Goal: Task Accomplishment & Management: Manage account settings

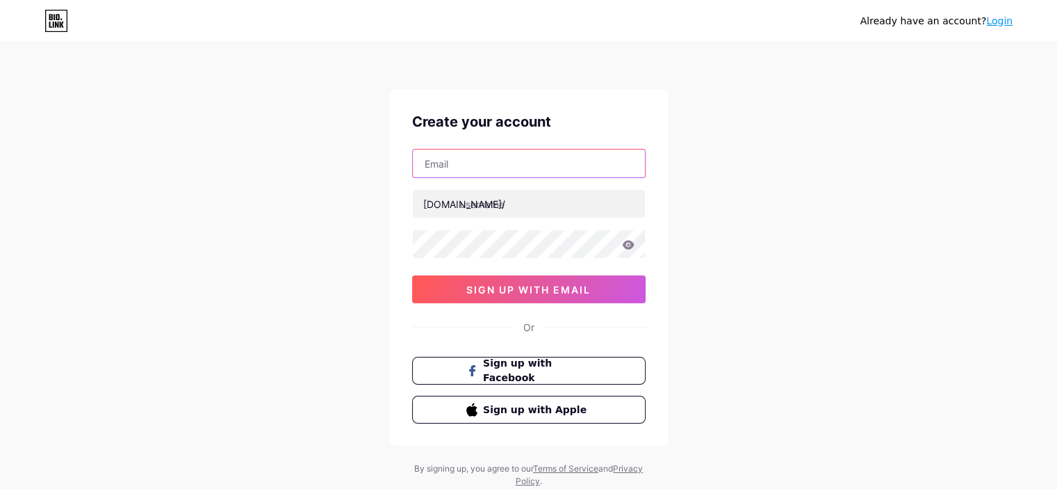
click at [515, 166] on input "text" at bounding box center [529, 163] width 232 height 28
type input "[EMAIL_ADDRESS][DOMAIN_NAME]"
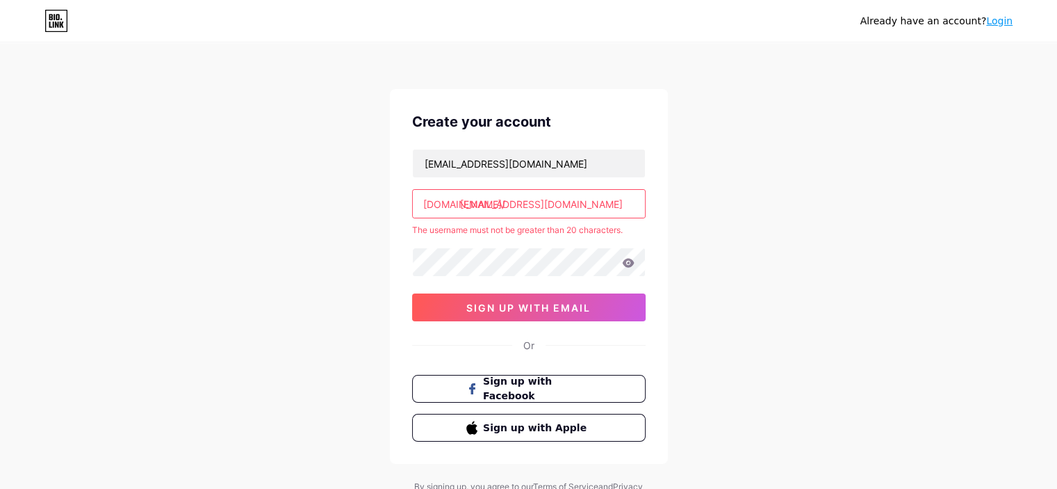
click at [515, 202] on input "[EMAIL_ADDRESS][DOMAIN_NAME]" at bounding box center [529, 204] width 232 height 28
type input "a"
click at [493, 206] on input "text" at bounding box center [529, 204] width 232 height 28
click at [607, 211] on input "text" at bounding box center [529, 204] width 232 height 28
click at [623, 262] on icon at bounding box center [628, 262] width 12 height 9
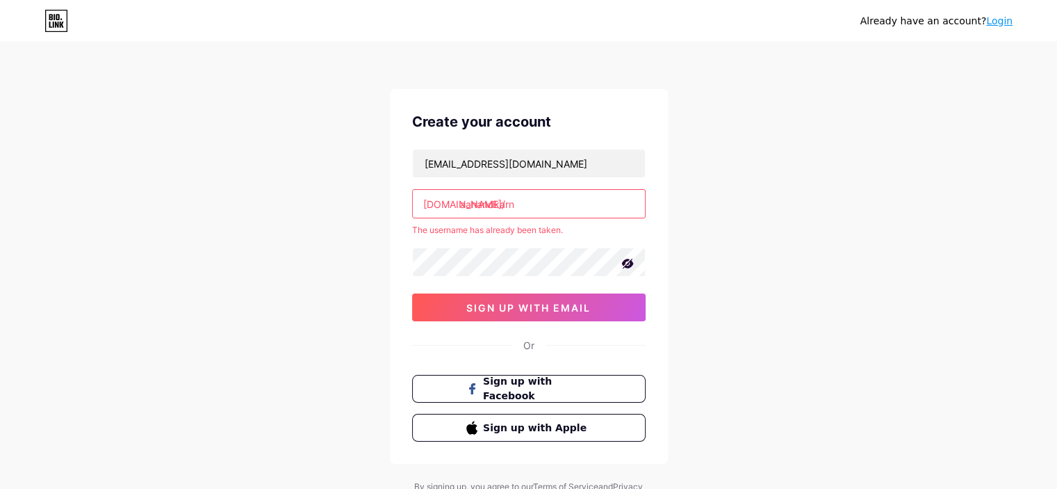
click at [623, 262] on icon at bounding box center [628, 264] width 12 height 10
click at [623, 262] on icon at bounding box center [628, 262] width 12 height 9
click at [615, 216] on input "aanandkarn" at bounding box center [529, 204] width 232 height 28
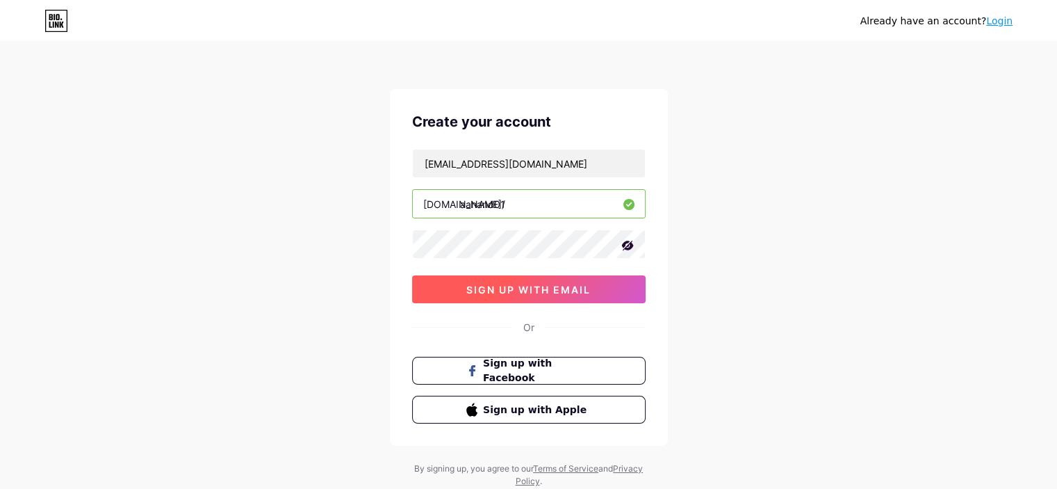
type input "aanand01"
click at [598, 291] on button "sign up with email" at bounding box center [529, 289] width 234 height 28
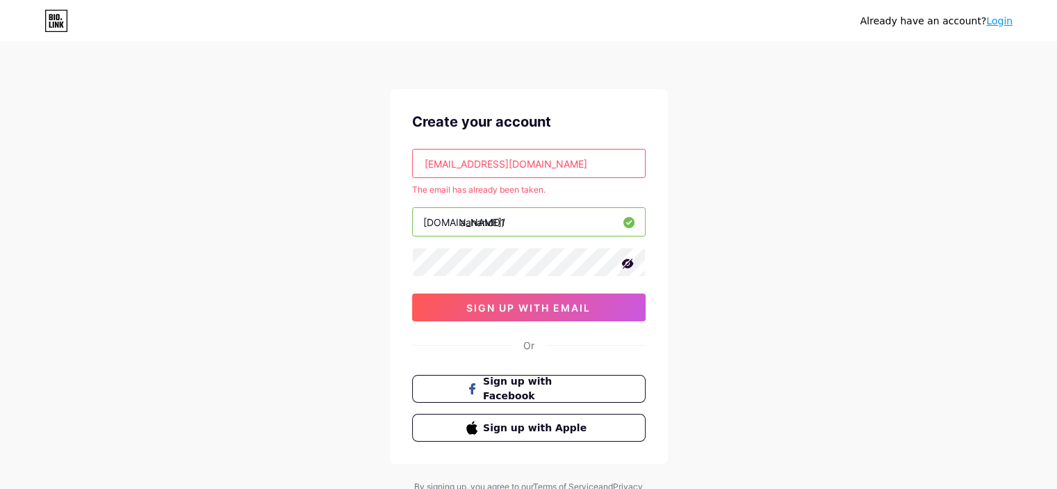
click at [1001, 22] on link "Login" at bounding box center [1000, 20] width 26 height 11
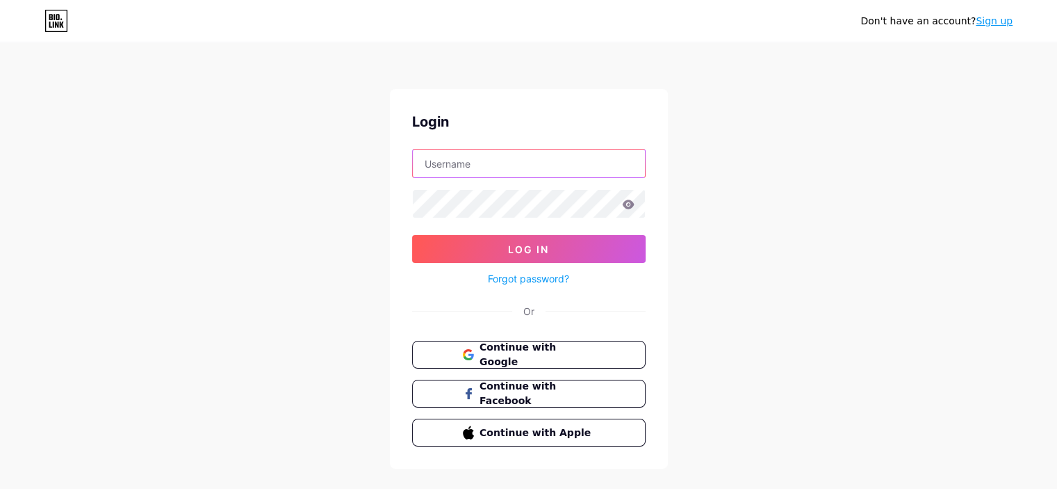
click at [567, 152] on input "text" at bounding box center [529, 163] width 232 height 28
type input "[EMAIL_ADDRESS][DOMAIN_NAME]"
click at [629, 205] on icon at bounding box center [628, 205] width 13 height 10
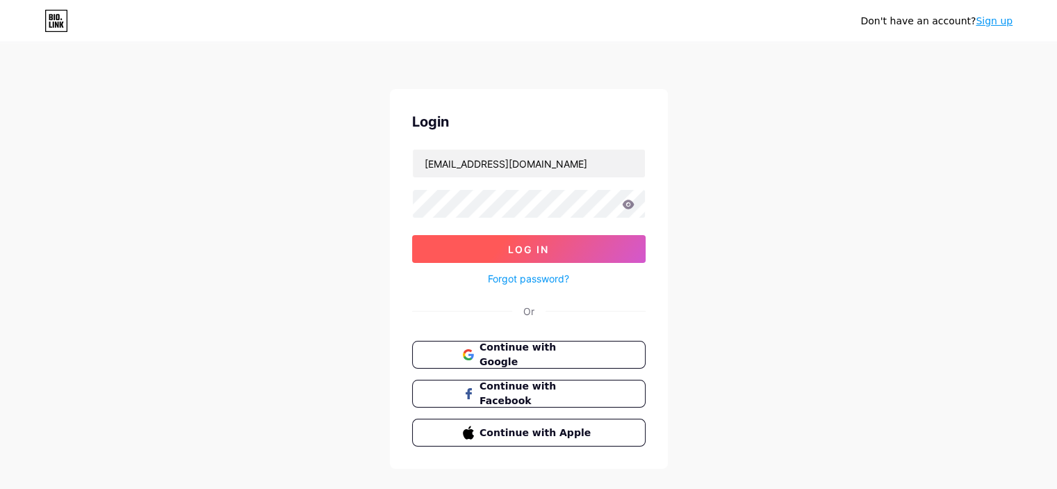
click at [445, 248] on button "Log In" at bounding box center [529, 249] width 234 height 28
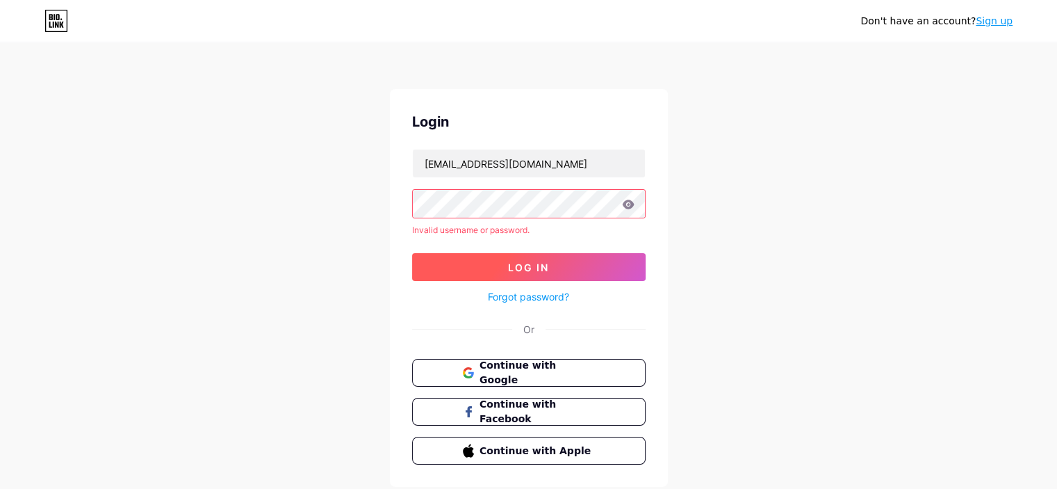
click at [436, 272] on button "Log In" at bounding box center [529, 267] width 234 height 28
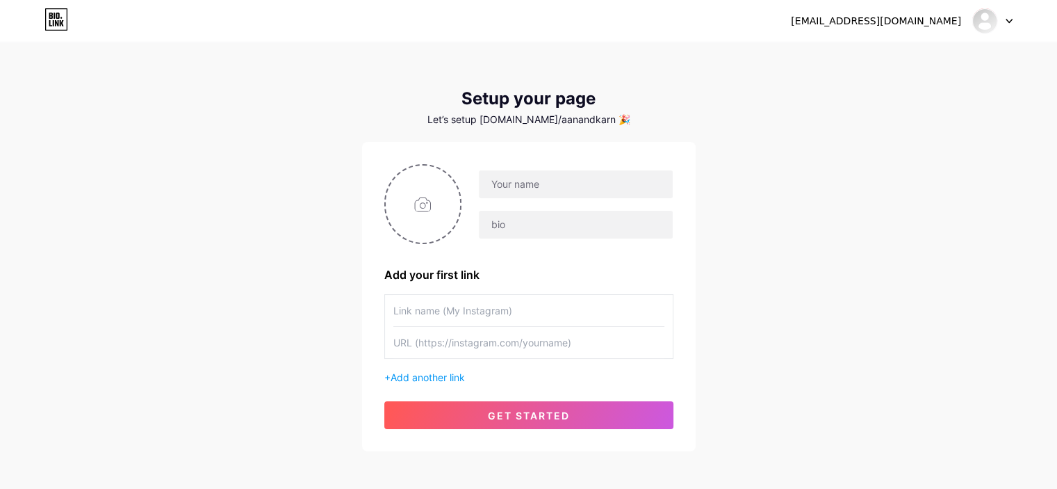
scroll to position [62, 0]
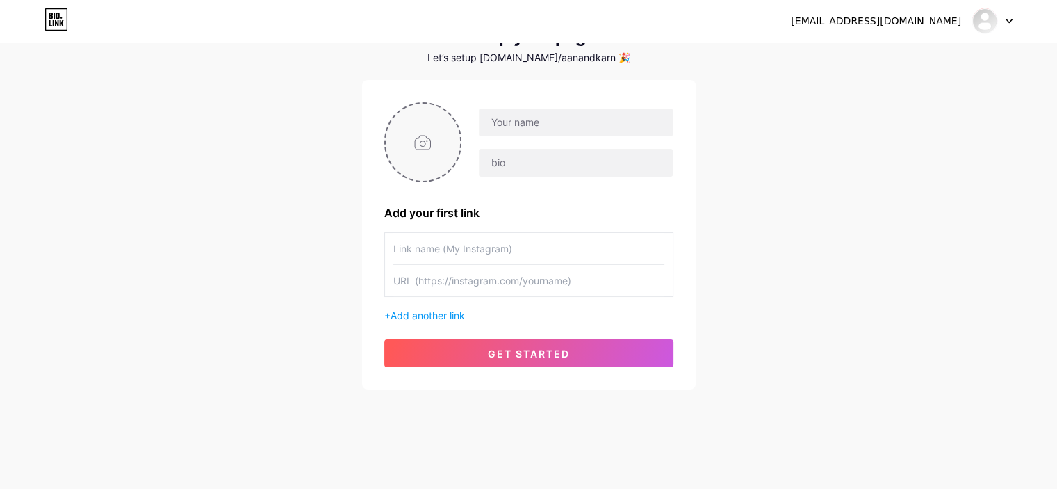
click at [417, 158] on input "file" at bounding box center [423, 142] width 75 height 77
type input "C:\fakepath\482223102_4022414251358888_965838857745973670_n.jpg"
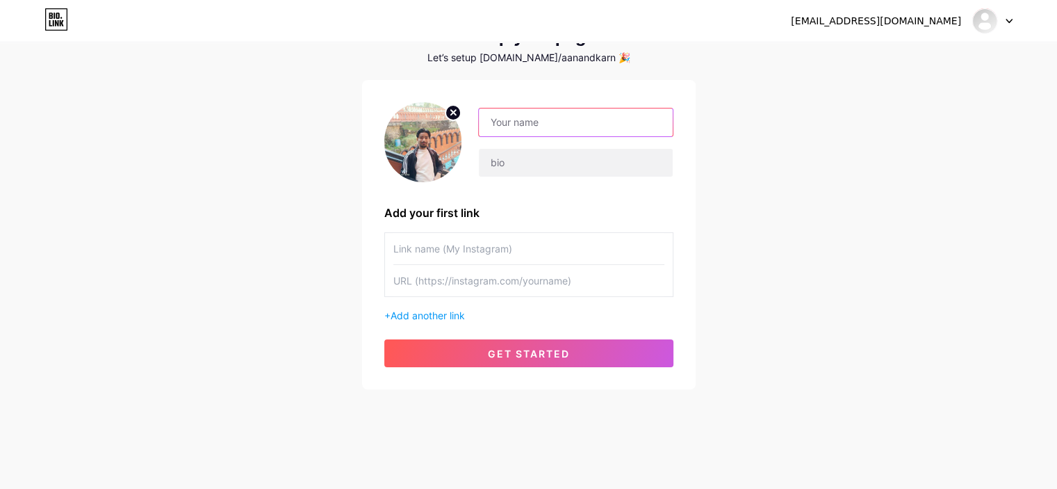
click at [558, 119] on input "text" at bounding box center [575, 122] width 193 height 28
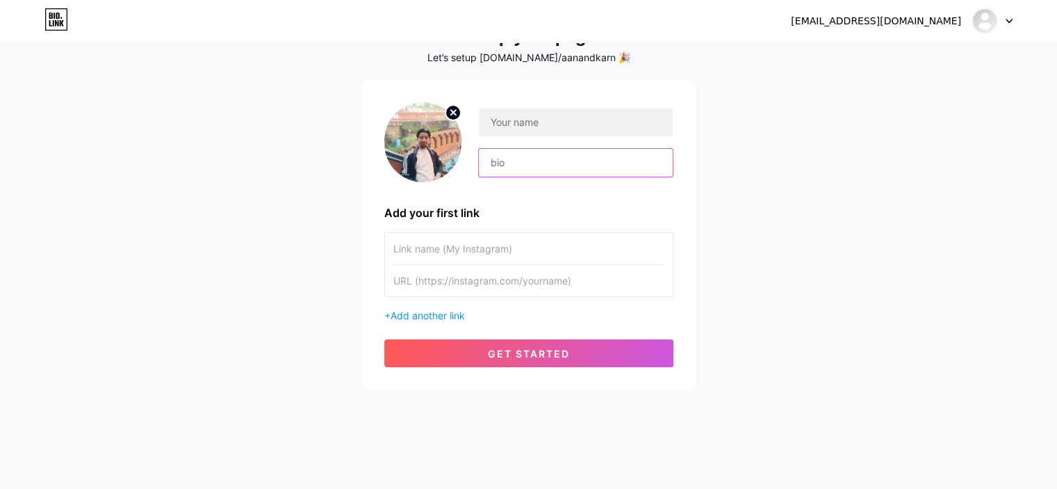
click at [545, 165] on input "text" at bounding box center [575, 163] width 193 height 28
click at [442, 248] on input "text" at bounding box center [529, 248] width 271 height 31
click at [429, 314] on span "Add another link" at bounding box center [428, 315] width 74 height 12
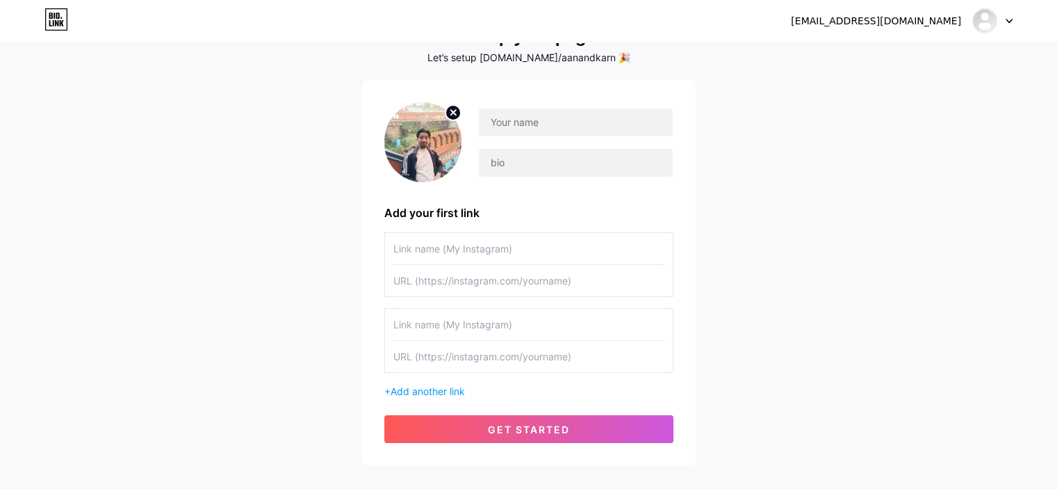
click at [519, 297] on div "+ Add another link" at bounding box center [528, 315] width 289 height 166
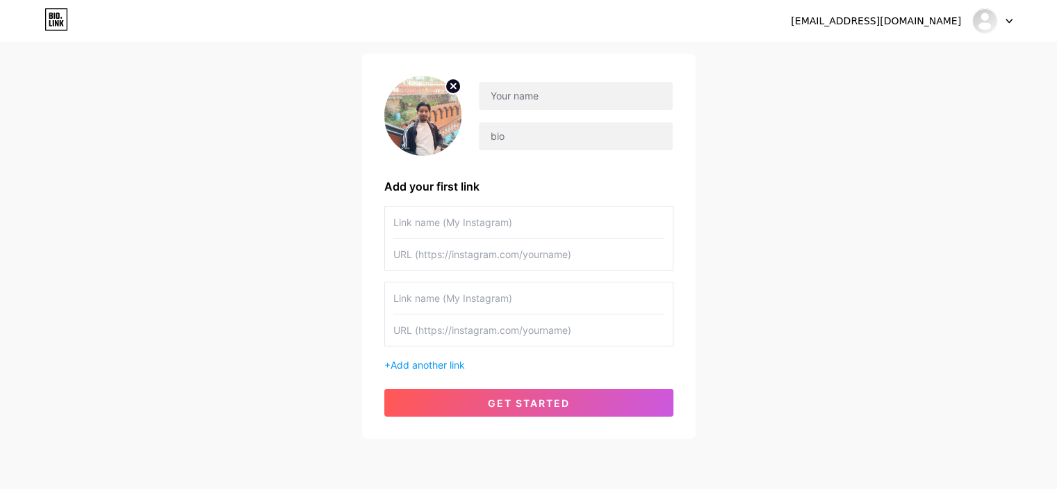
scroll to position [67, 0]
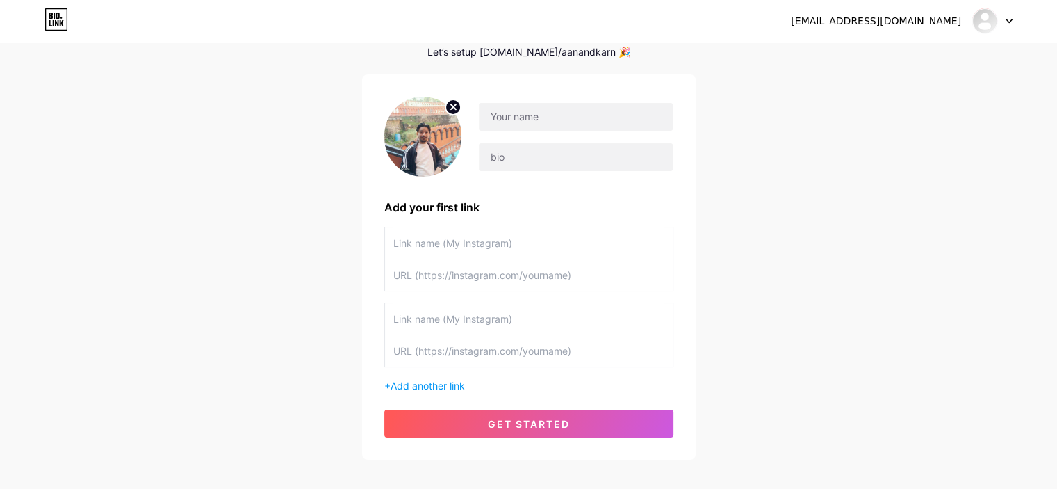
click at [521, 241] on input "text" at bounding box center [529, 242] width 271 height 31
click at [535, 122] on input "text" at bounding box center [575, 117] width 193 height 28
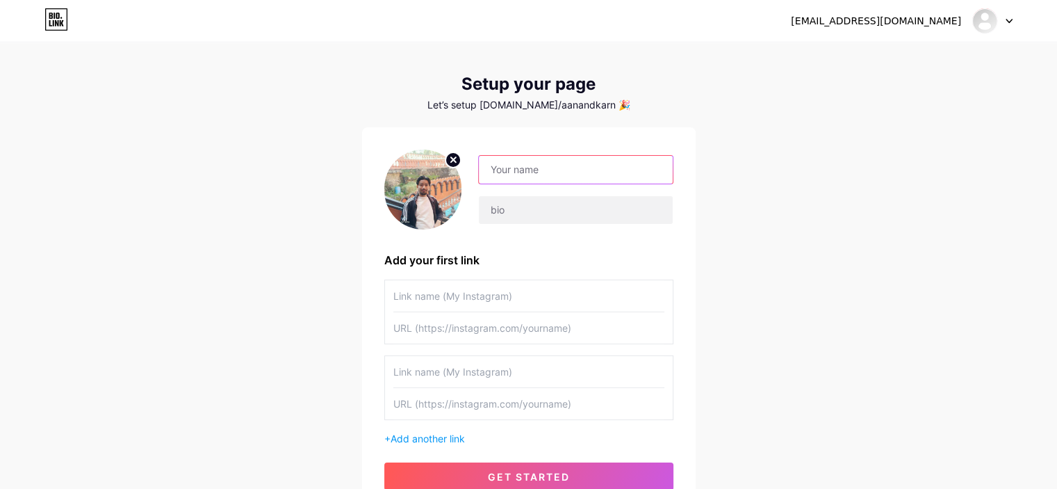
scroll to position [0, 0]
